Goal: Find specific page/section: Find specific page/section

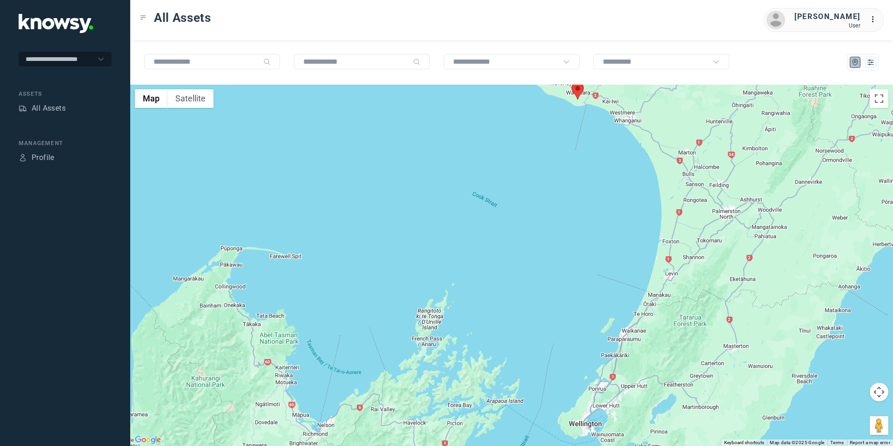
click at [883, 391] on button "Map camera controls" at bounding box center [878, 392] width 19 height 19
click at [833, 370] on button "Move up" at bounding box center [832, 368] width 19 height 19
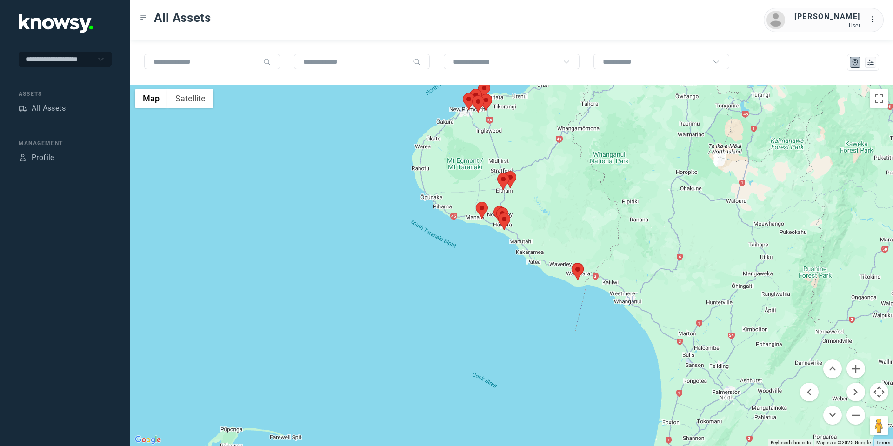
click at [571, 263] on area at bounding box center [571, 263] width 0 height 0
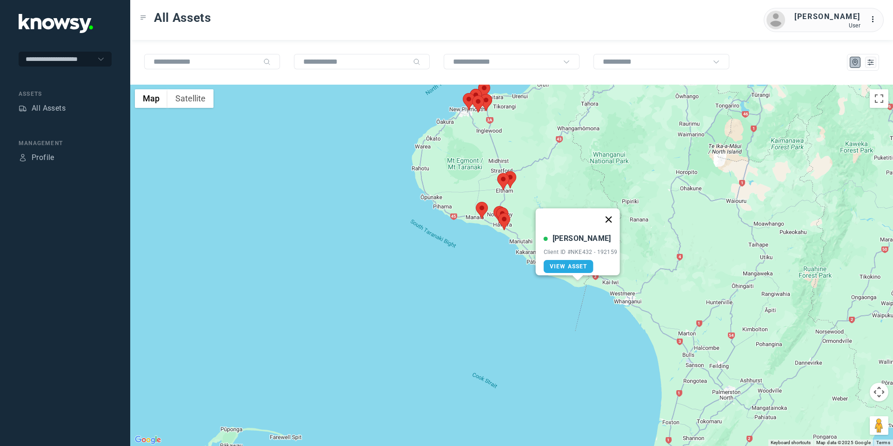
click at [614, 209] on button "Close" at bounding box center [608, 219] width 22 height 22
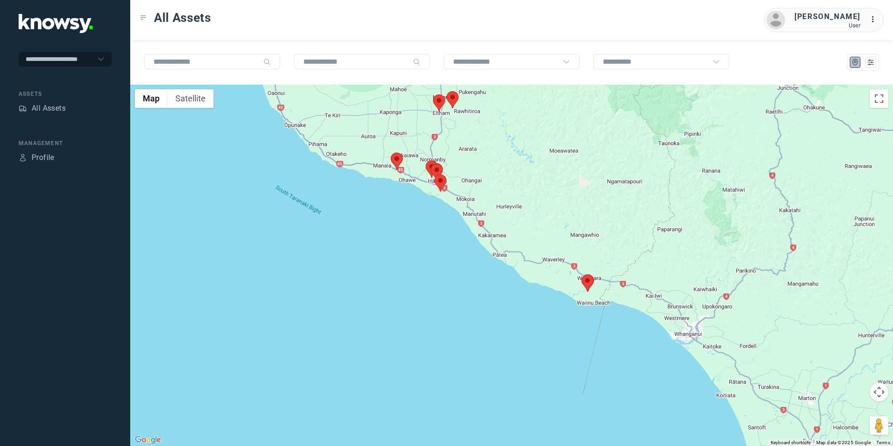
click at [877, 390] on button "Map camera controls" at bounding box center [878, 392] width 19 height 19
click at [834, 367] on button "Move up" at bounding box center [832, 368] width 19 height 19
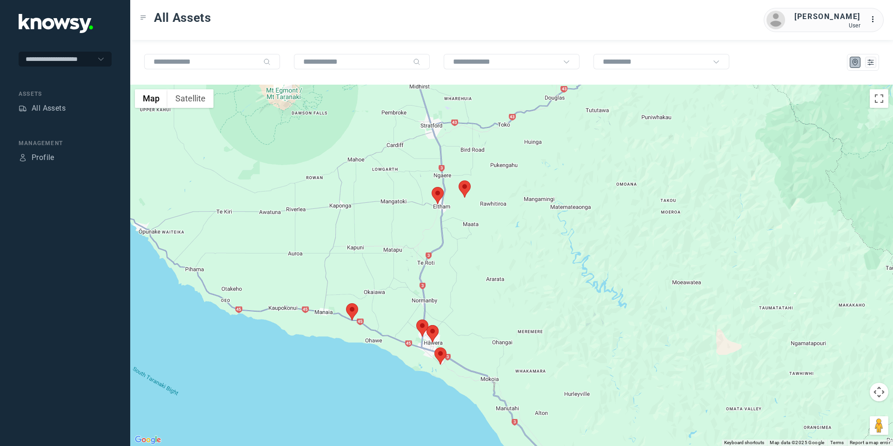
click at [346, 303] on area at bounding box center [346, 303] width 0 height 0
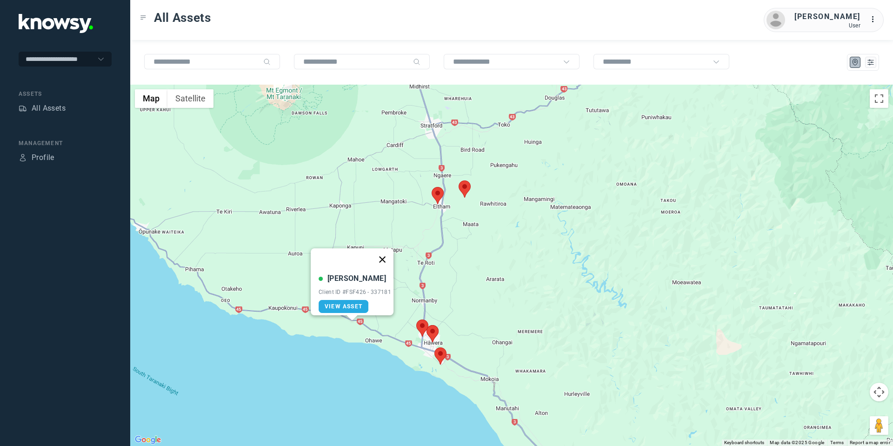
click at [384, 251] on button "Close" at bounding box center [382, 259] width 22 height 22
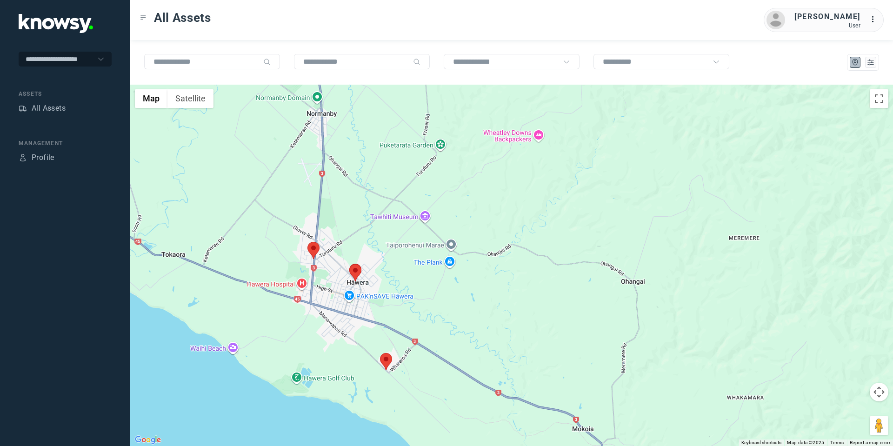
click at [307, 242] on area at bounding box center [307, 242] width 0 height 0
click at [347, 195] on button "Close" at bounding box center [343, 198] width 22 height 22
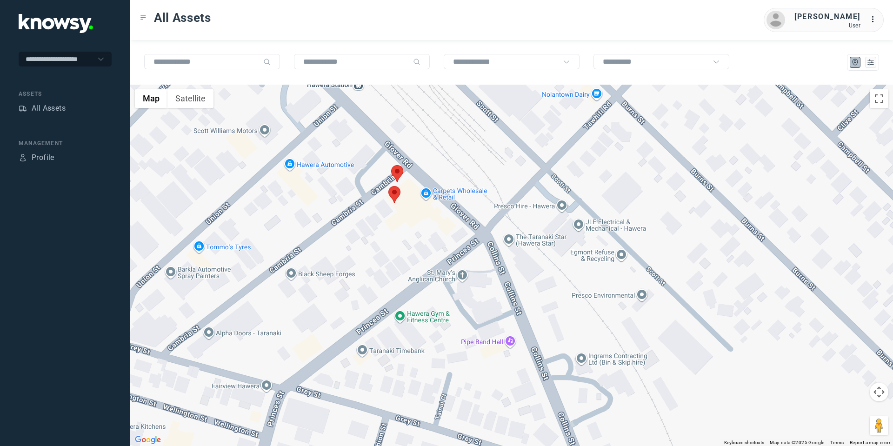
click at [391, 165] on area at bounding box center [391, 165] width 0 height 0
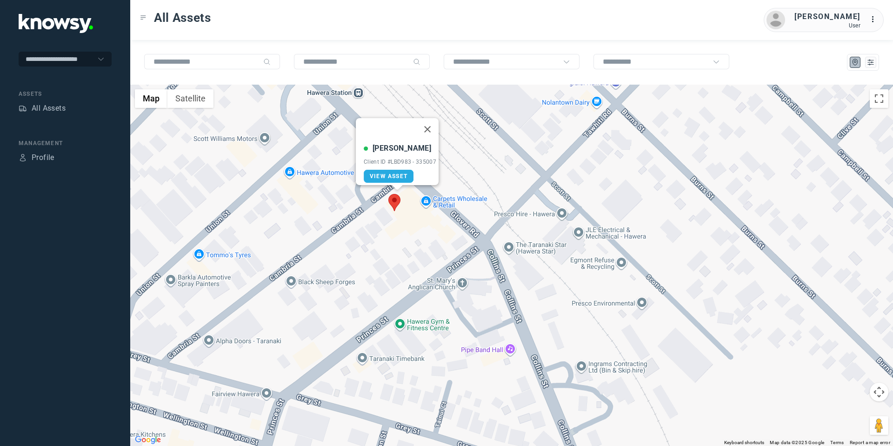
click at [388, 194] on area at bounding box center [388, 194] width 0 height 0
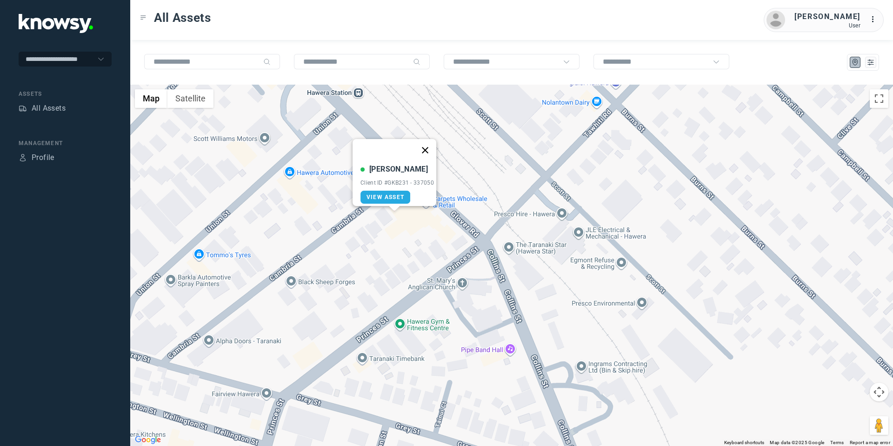
click at [431, 146] on button "Close" at bounding box center [425, 150] width 22 height 22
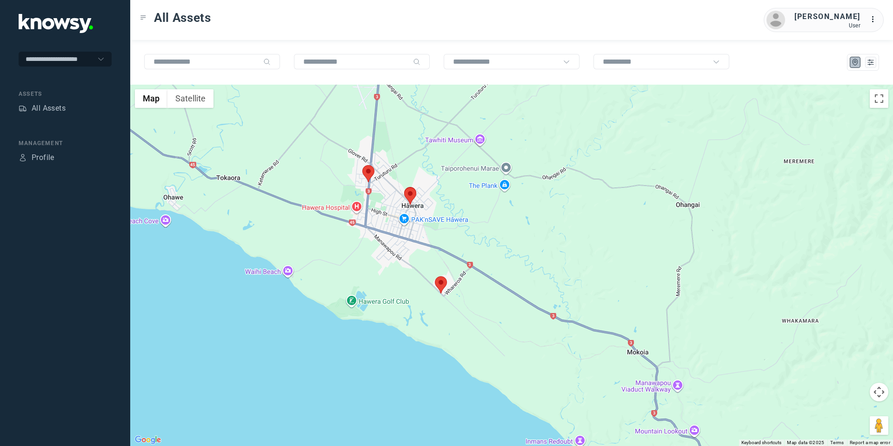
click at [874, 388] on button "Map camera controls" at bounding box center [878, 392] width 19 height 19
click at [840, 368] on button "Move up" at bounding box center [832, 368] width 19 height 19
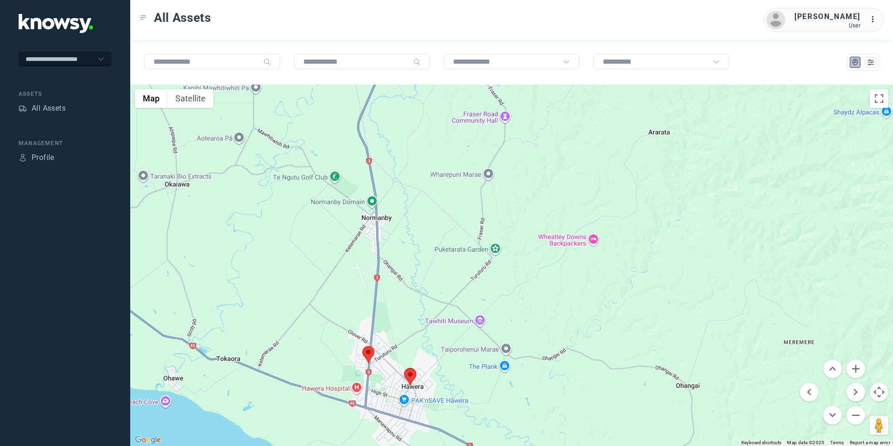
click at [819, 366] on menu at bounding box center [832, 391] width 65 height 65
click at [840, 369] on button "Move up" at bounding box center [832, 368] width 19 height 19
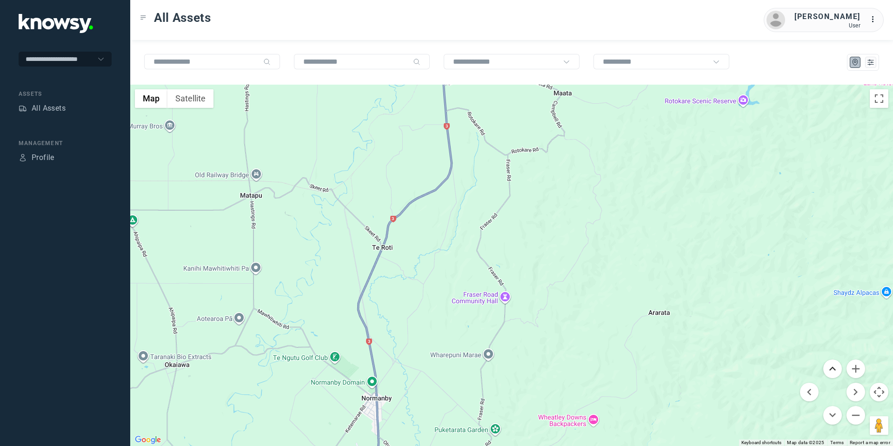
click at [840, 369] on button "Move up" at bounding box center [832, 368] width 19 height 19
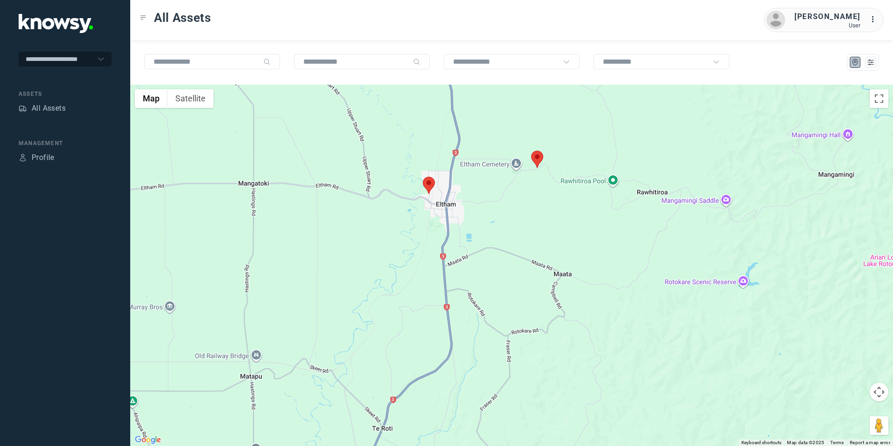
click at [531, 151] on area at bounding box center [531, 151] width 0 height 0
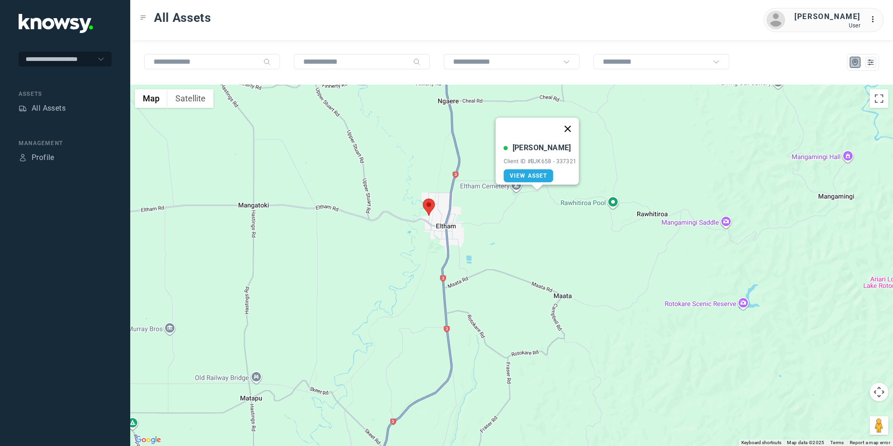
click at [575, 119] on button "Close" at bounding box center [567, 129] width 22 height 22
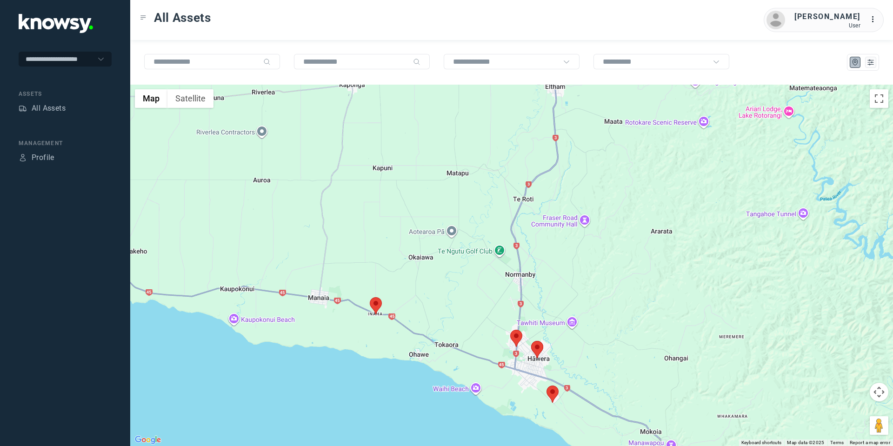
click at [370, 297] on area at bounding box center [370, 297] width 0 height 0
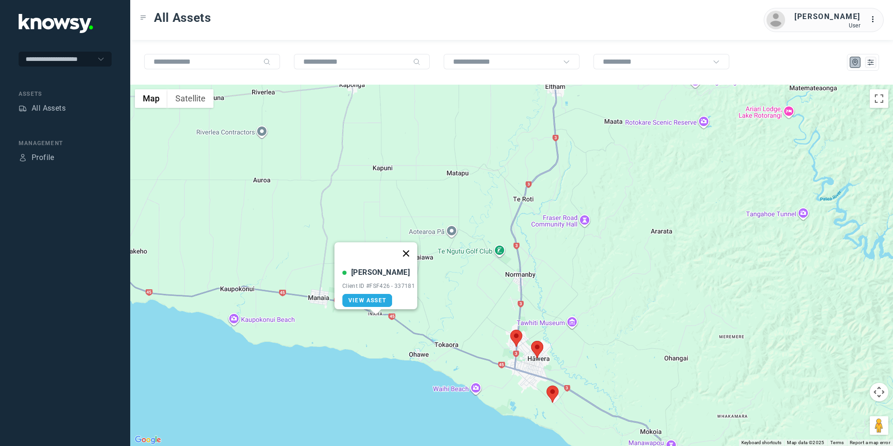
click at [408, 248] on button "Close" at bounding box center [406, 253] width 22 height 22
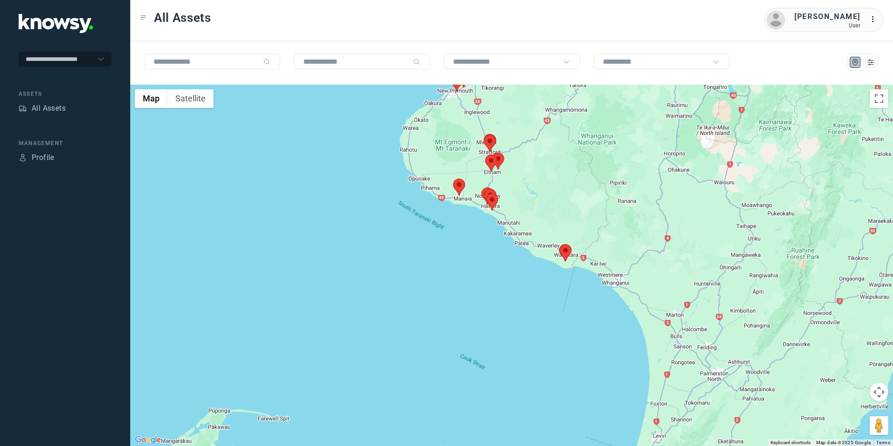
click at [484, 135] on area at bounding box center [484, 135] width 0 height 0
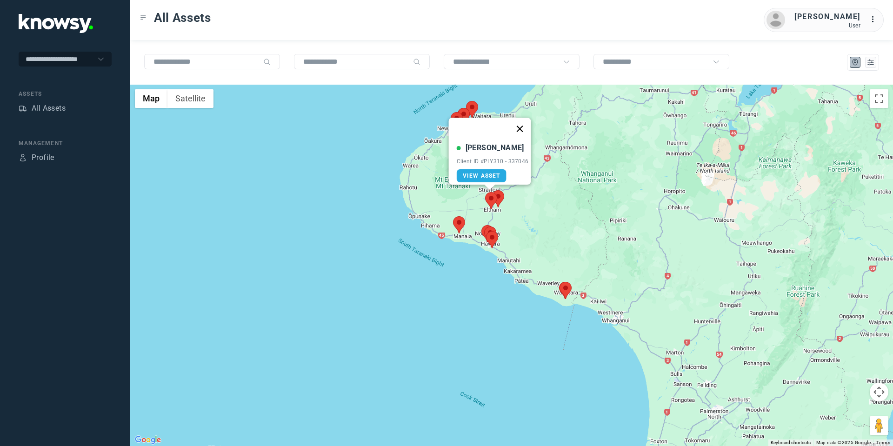
click at [525, 122] on button "Close" at bounding box center [519, 129] width 22 height 22
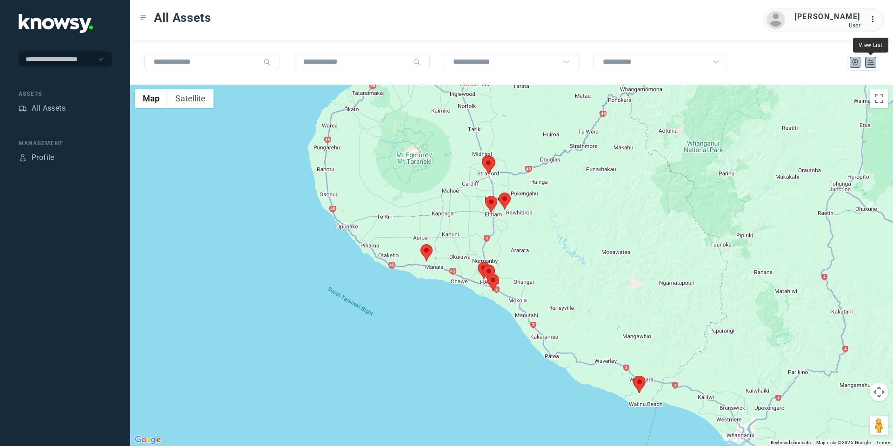
click at [871, 59] on icon "List" at bounding box center [870, 62] width 8 height 8
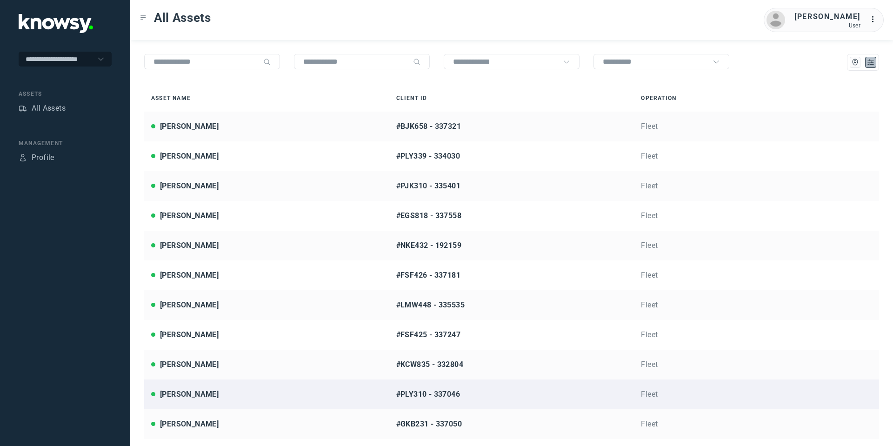
click at [208, 393] on div "[PERSON_NAME]" at bounding box center [189, 394] width 59 height 11
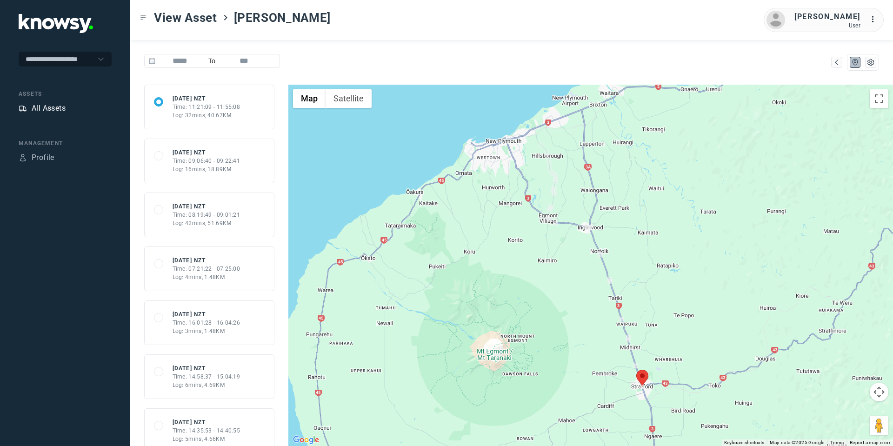
click at [62, 109] on div "All Assets" at bounding box center [49, 108] width 34 height 11
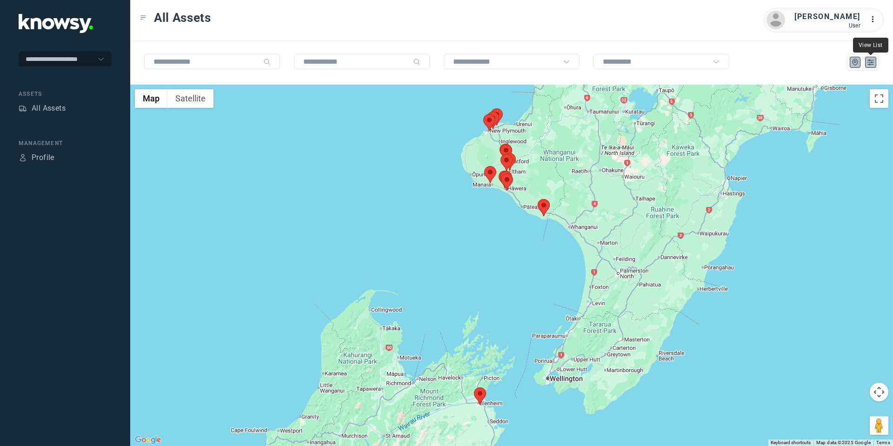
click at [869, 61] on icon "List" at bounding box center [870, 62] width 8 height 8
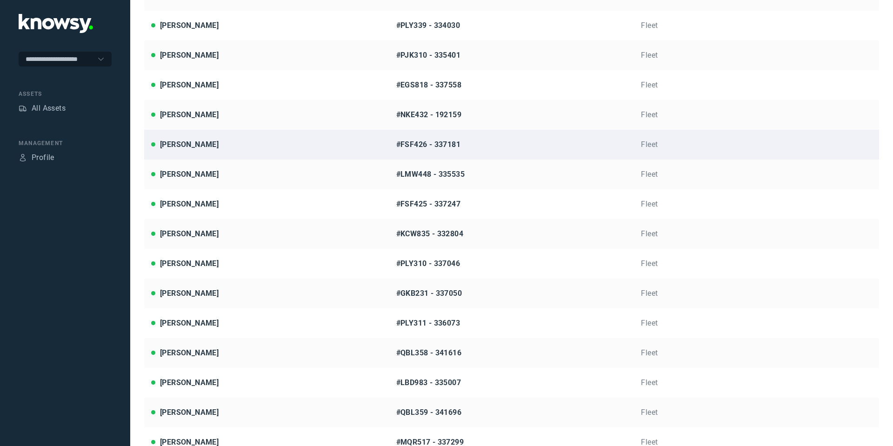
scroll to position [215, 0]
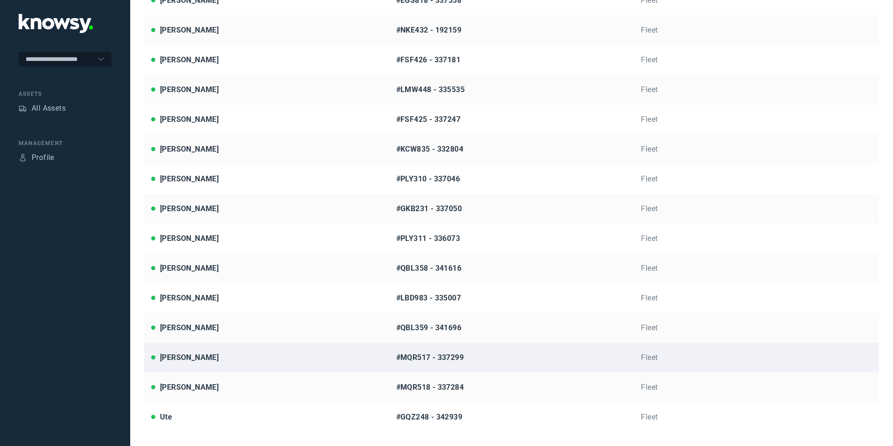
click at [229, 356] on div "[PERSON_NAME]" at bounding box center [266, 357] width 231 height 11
